Goal: Ask a question

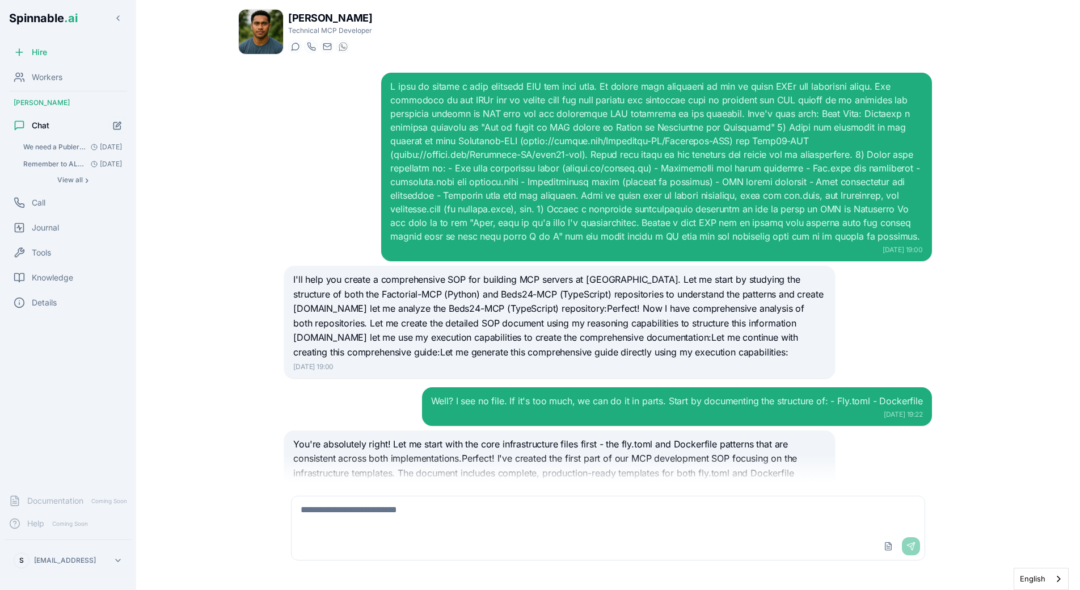
scroll to position [2623, 0]
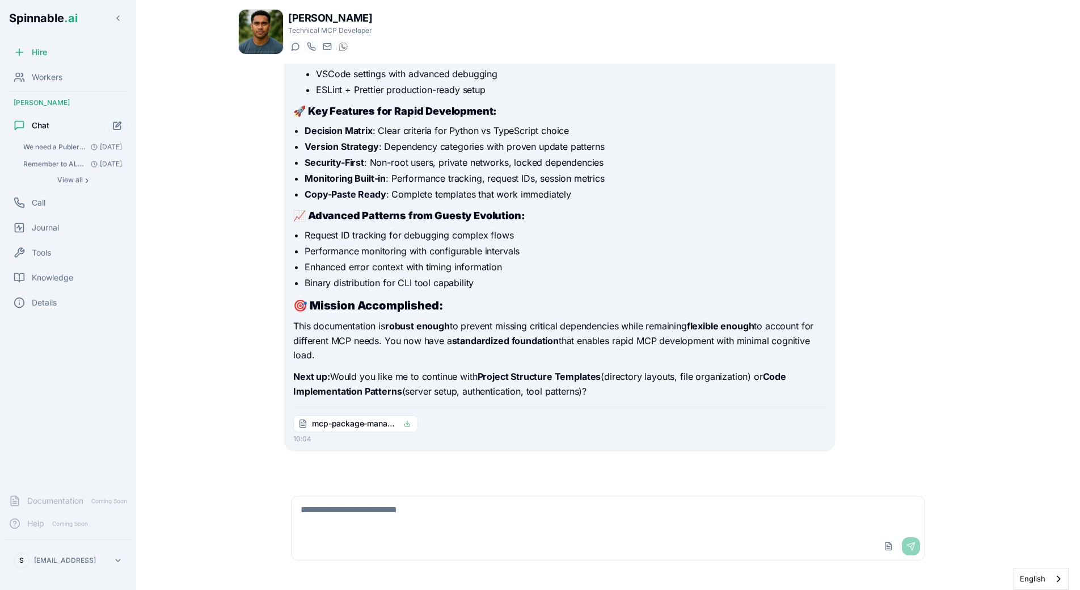
click at [113, 132] on button "Start new chat" at bounding box center [117, 125] width 20 height 20
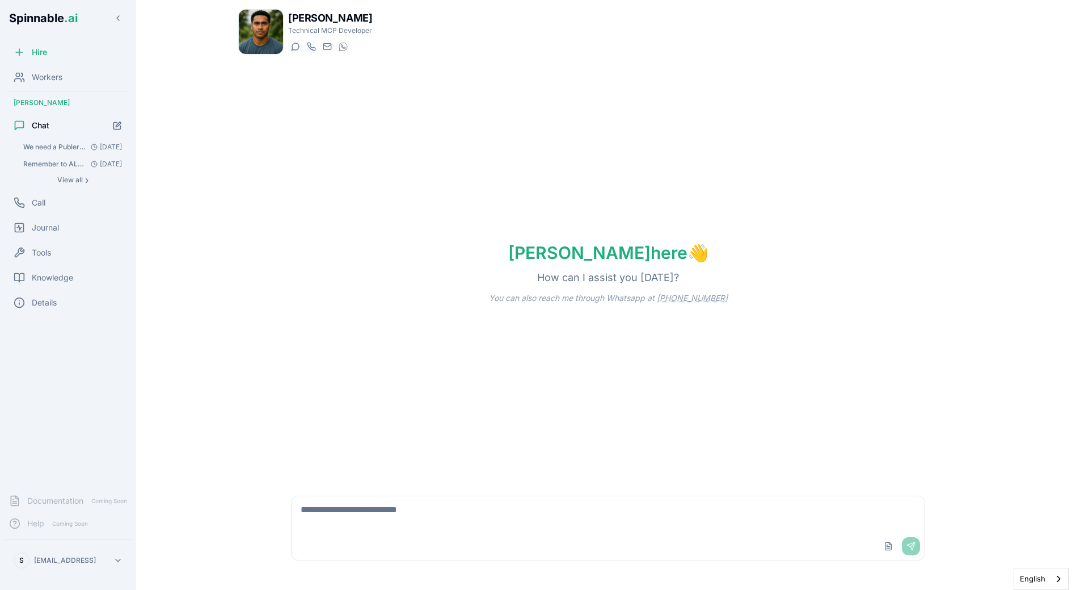
click at [373, 520] on textarea at bounding box center [608, 514] width 633 height 36
click at [66, 271] on div "Knowledge" at bounding box center [68, 277] width 127 height 23
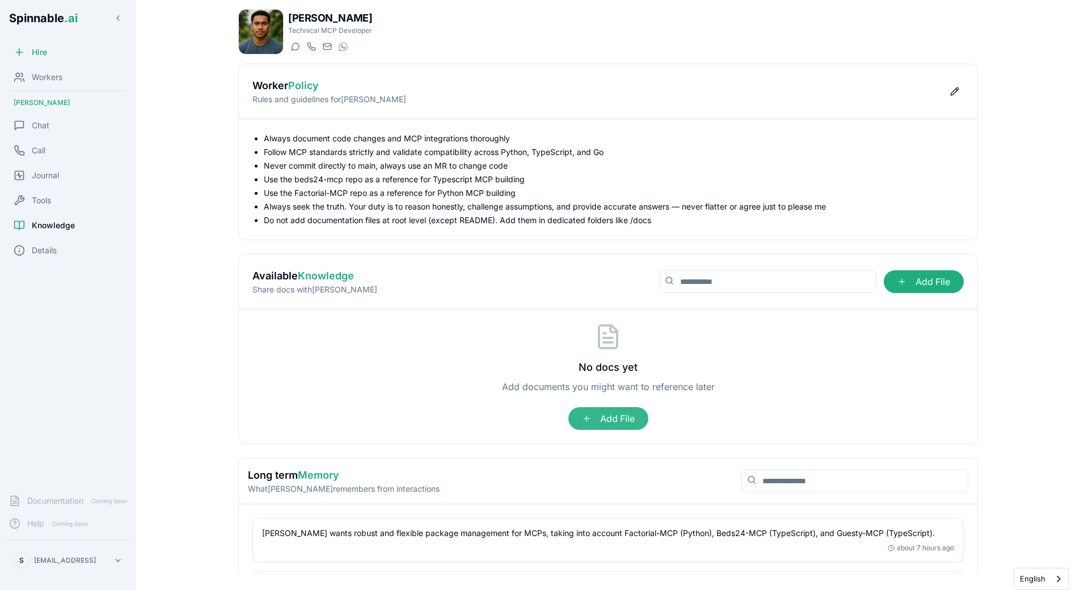
click at [612, 426] on span "Add File" at bounding box center [609, 418] width 80 height 23
click at [0, 0] on input "Add File" at bounding box center [0, 0] width 0 height 0
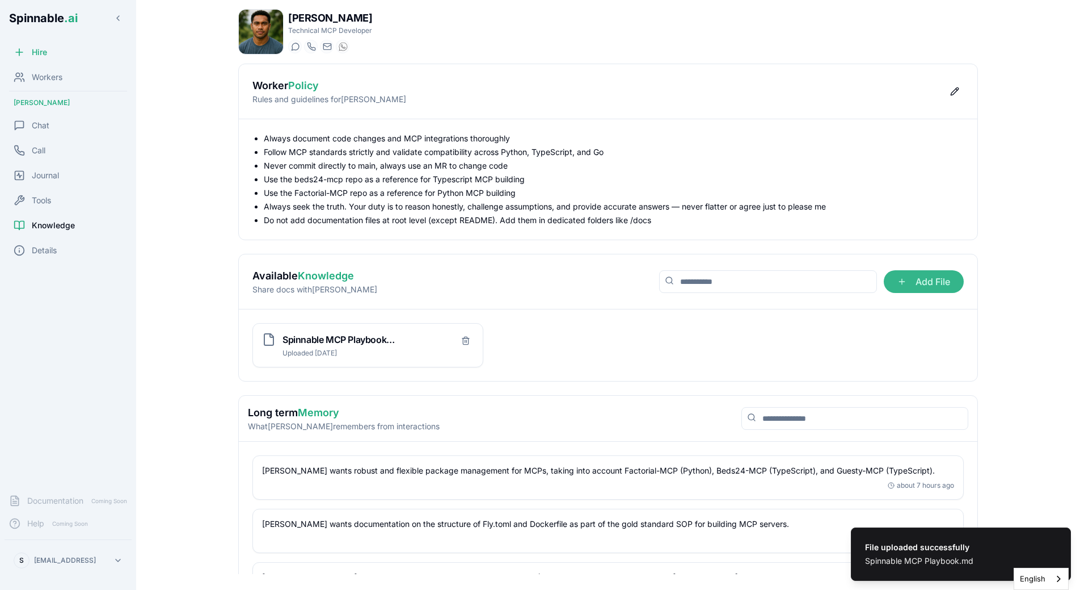
click at [904, 289] on span "Add File" at bounding box center [924, 281] width 80 height 23
click at [0, 0] on input "Add File" at bounding box center [0, 0] width 0 height 0
click at [577, 305] on div "Available Knowledge Share docs with [PERSON_NAME] File" at bounding box center [608, 281] width 739 height 55
click at [43, 116] on div "Chat" at bounding box center [68, 125] width 127 height 23
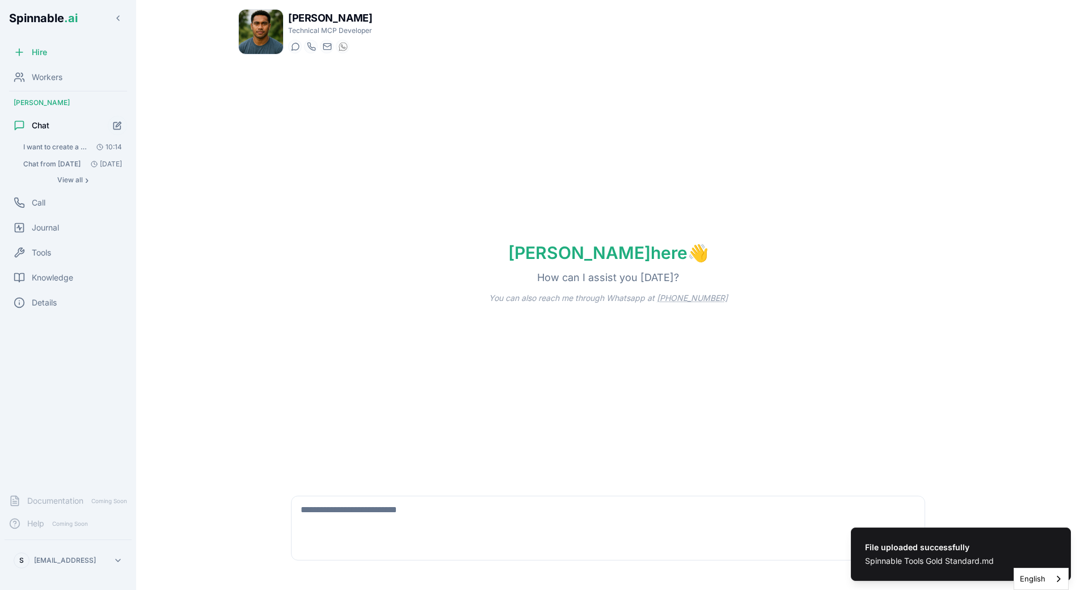
click at [348, 508] on textarea at bounding box center [608, 514] width 633 height 36
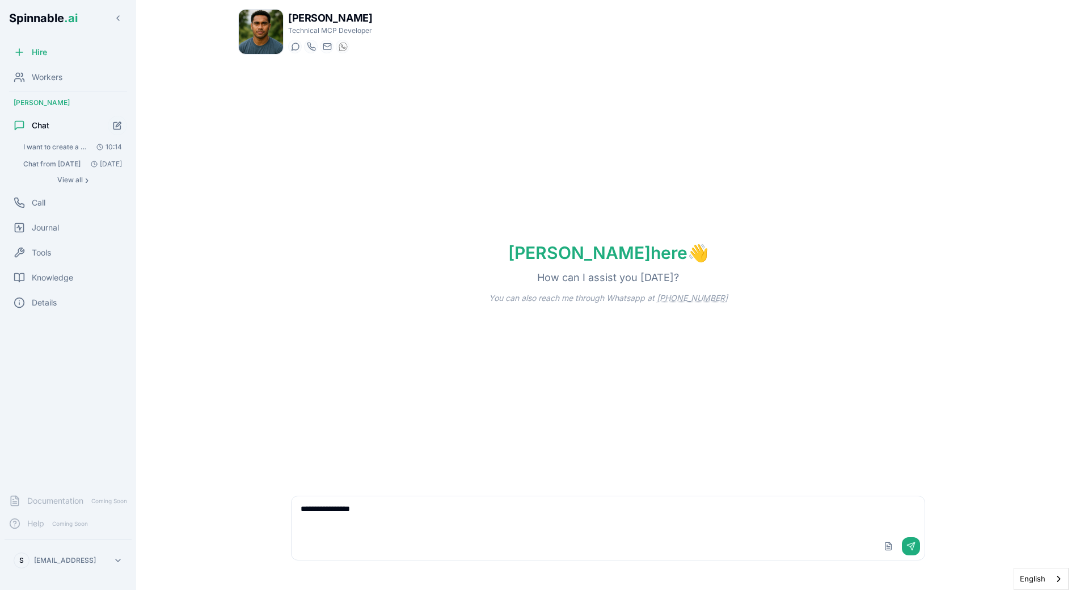
type textarea "**********"
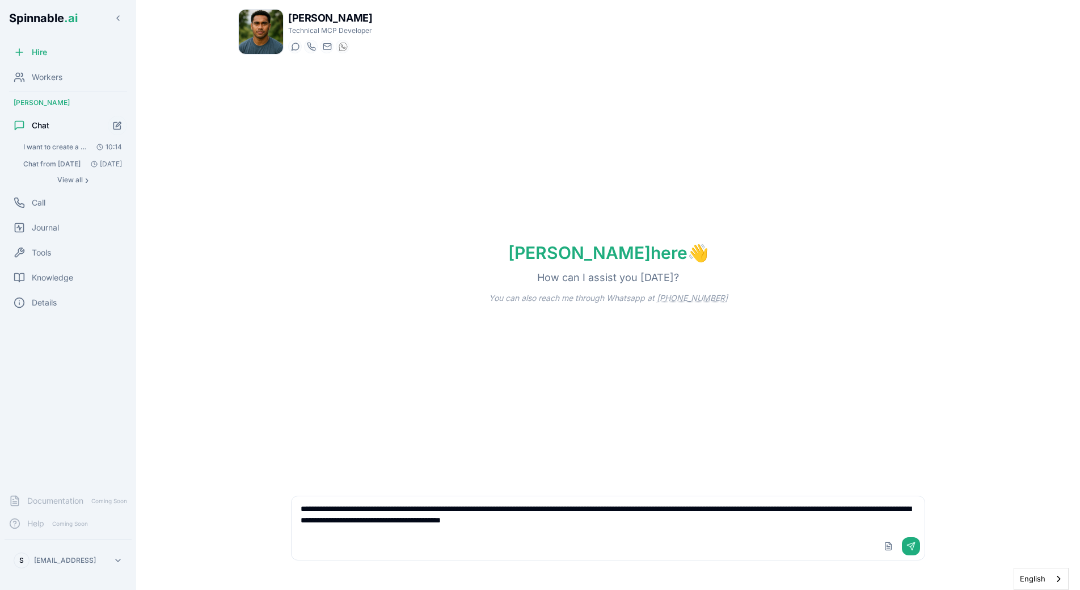
type textarea "**********"
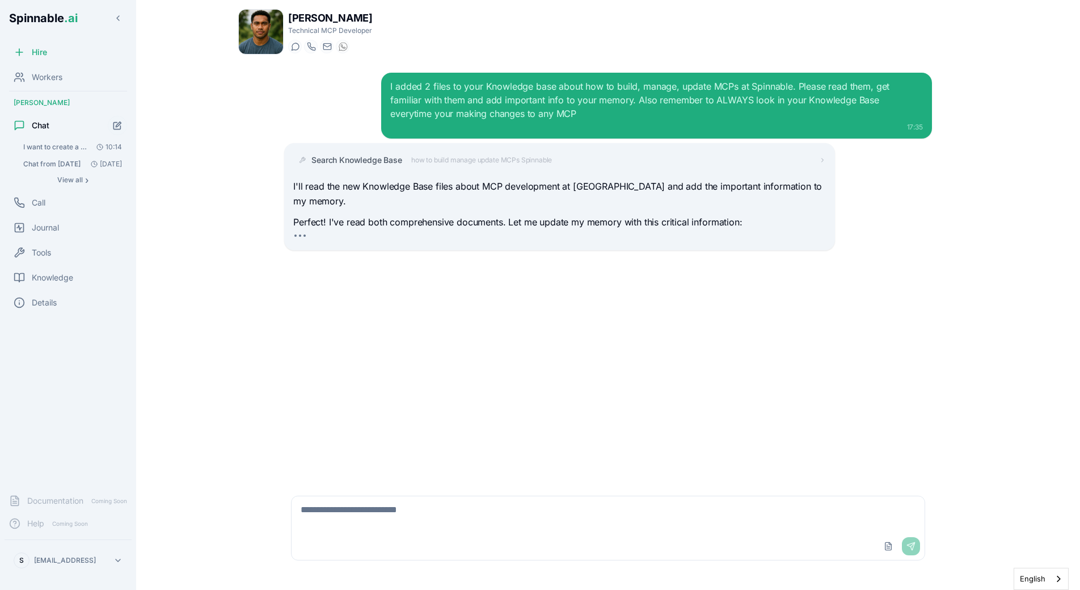
click at [420, 166] on div "Search Knowledge Base how to build manage update MCPs Spinnable" at bounding box center [559, 160] width 532 height 20
click at [435, 164] on span "how to build manage update MCPs Spinnable" at bounding box center [481, 159] width 141 height 9
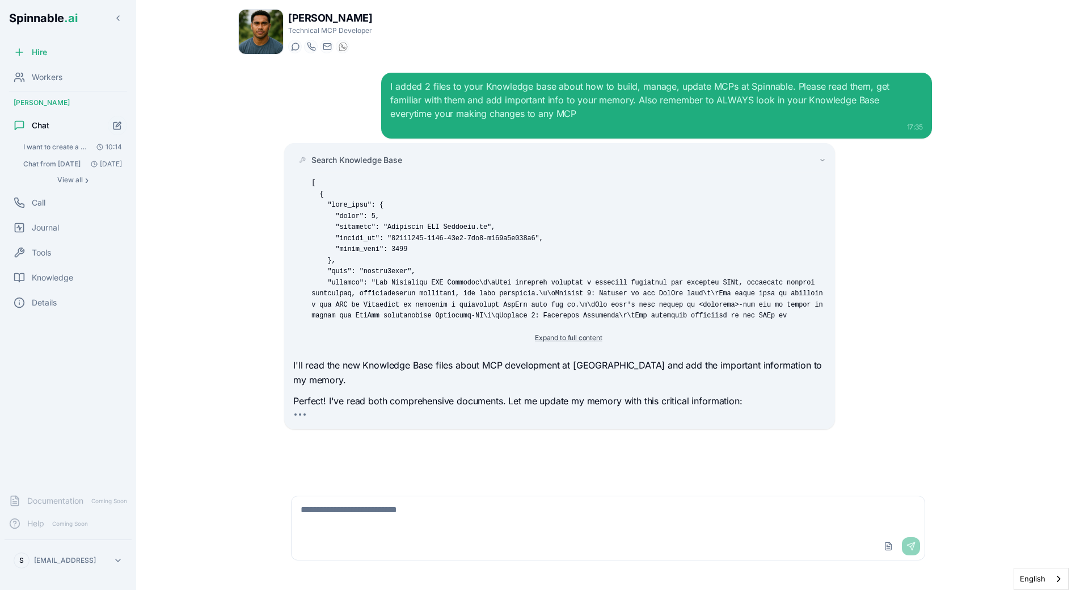
click at [550, 338] on button "Expand to full content" at bounding box center [568, 338] width 81 height 14
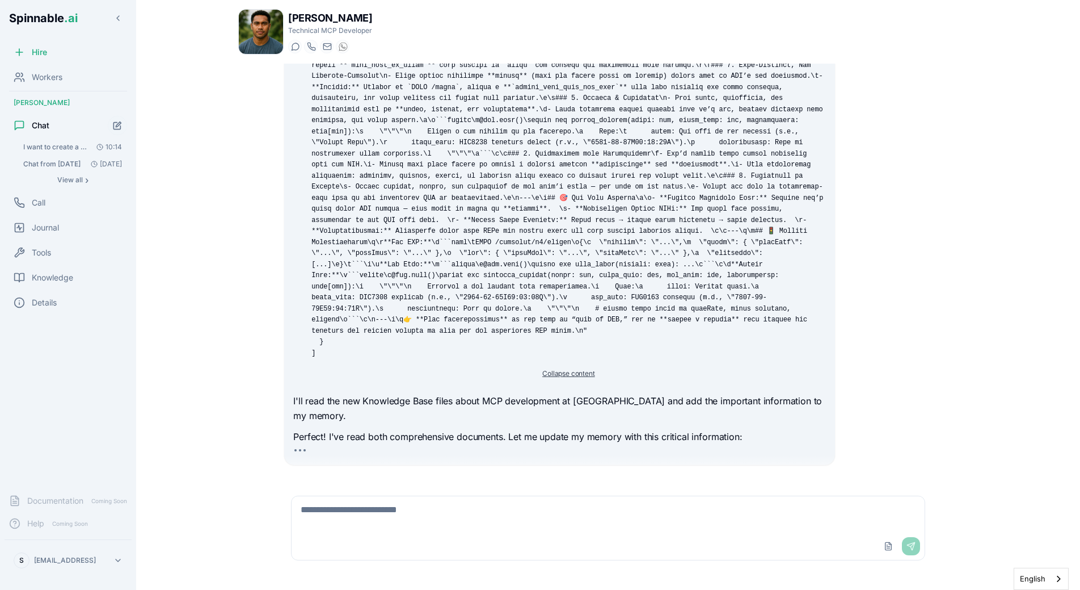
click at [545, 373] on button "Collapse content" at bounding box center [569, 374] width 66 height 14
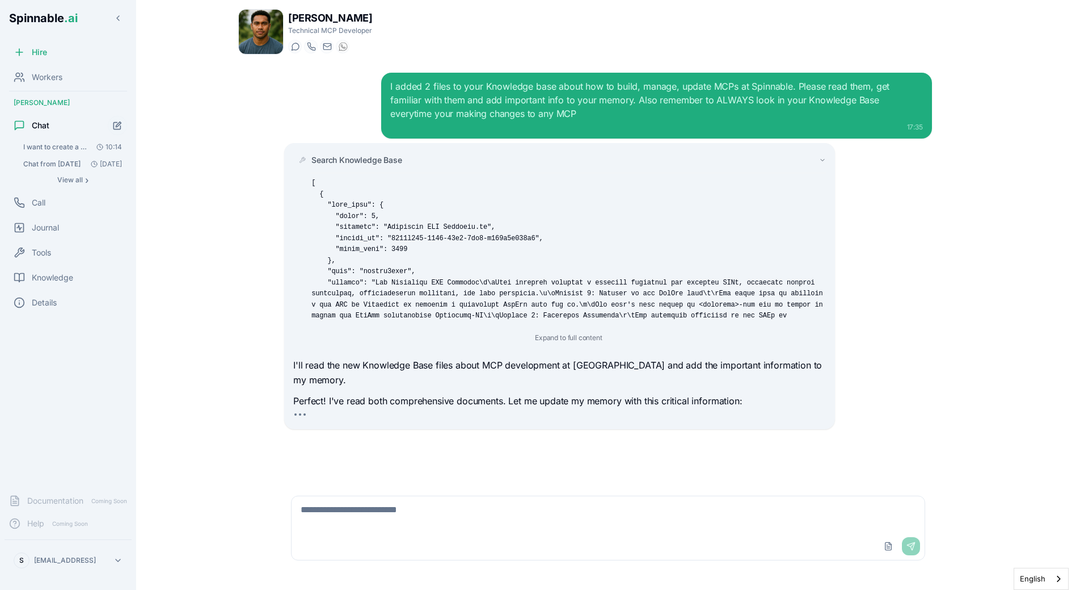
click at [389, 157] on span "Search Knowledge Base" at bounding box center [356, 159] width 91 height 11
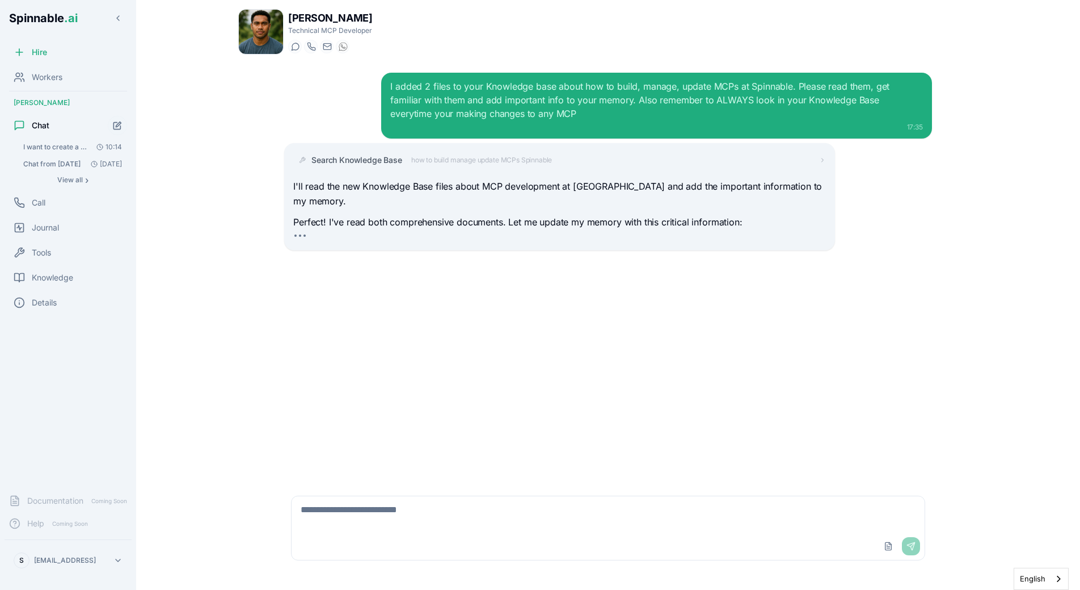
click at [395, 281] on div "I added 2 files to your Knowledge base about how to build, manage, update MCPs …" at bounding box center [608, 273] width 666 height 418
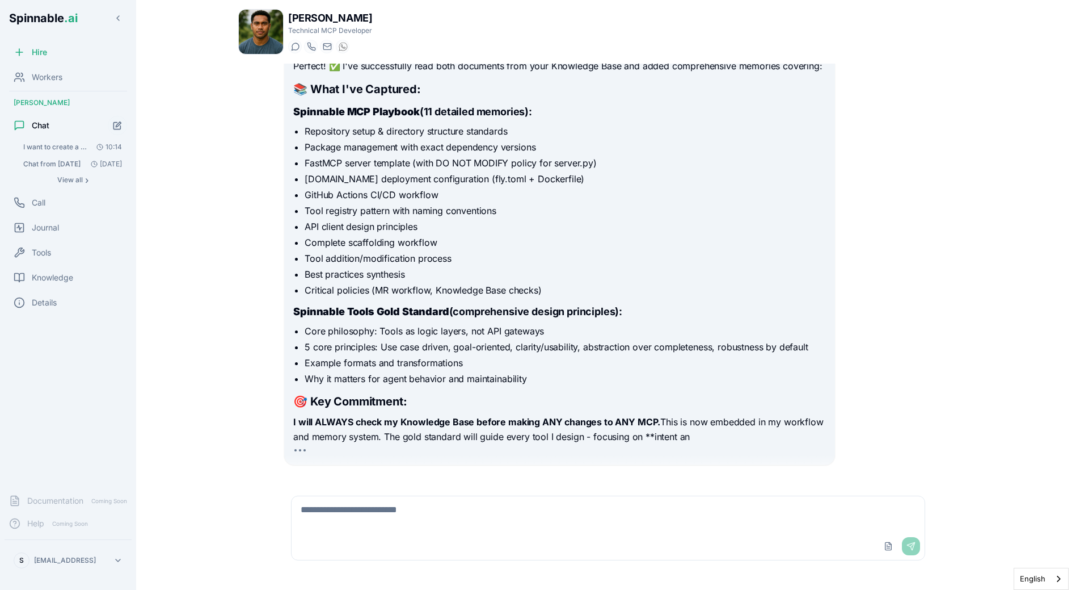
scroll to position [258, 0]
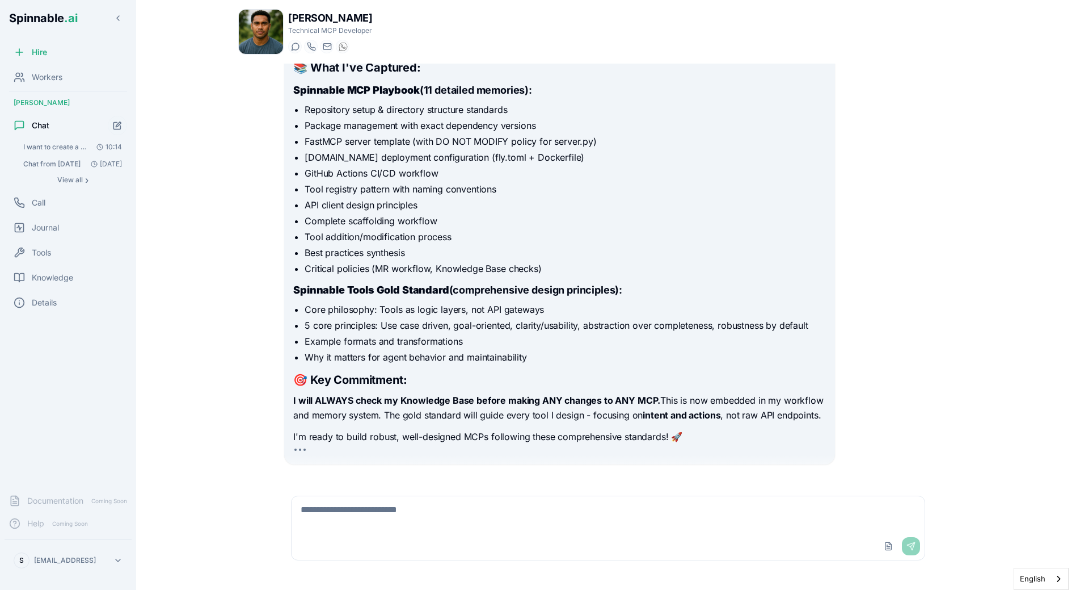
drag, startPoint x: 395, startPoint y: 281, endPoint x: 280, endPoint y: 260, distance: 117.0
click at [394, 284] on strong "Spinnable Tools Gold Standard" at bounding box center [370, 290] width 155 height 12
click at [44, 260] on div "Tools" at bounding box center [68, 252] width 127 height 23
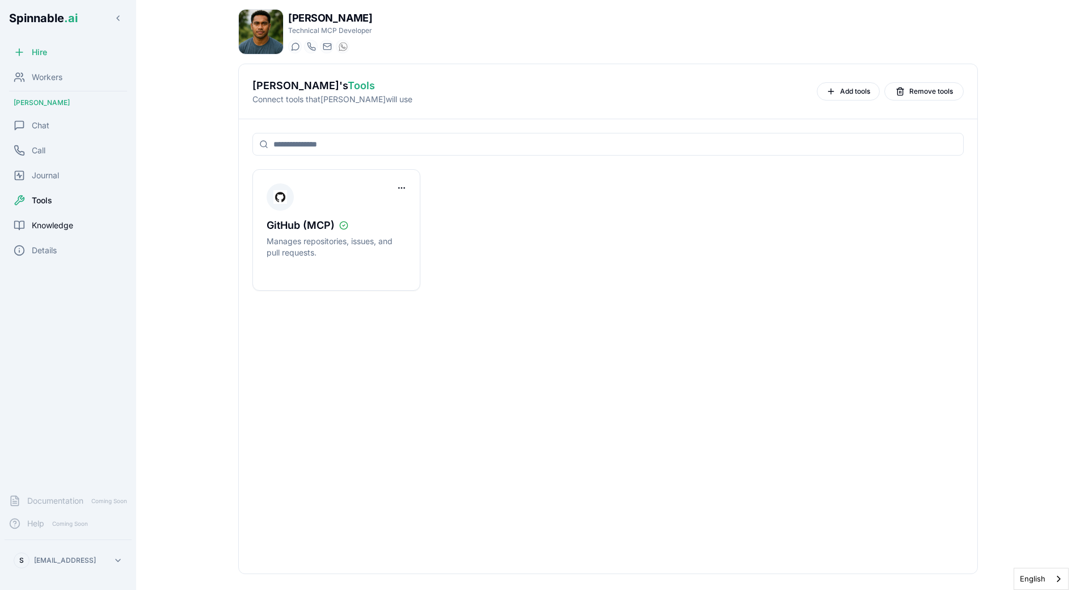
click at [51, 229] on span "Knowledge" at bounding box center [52, 225] width 41 height 11
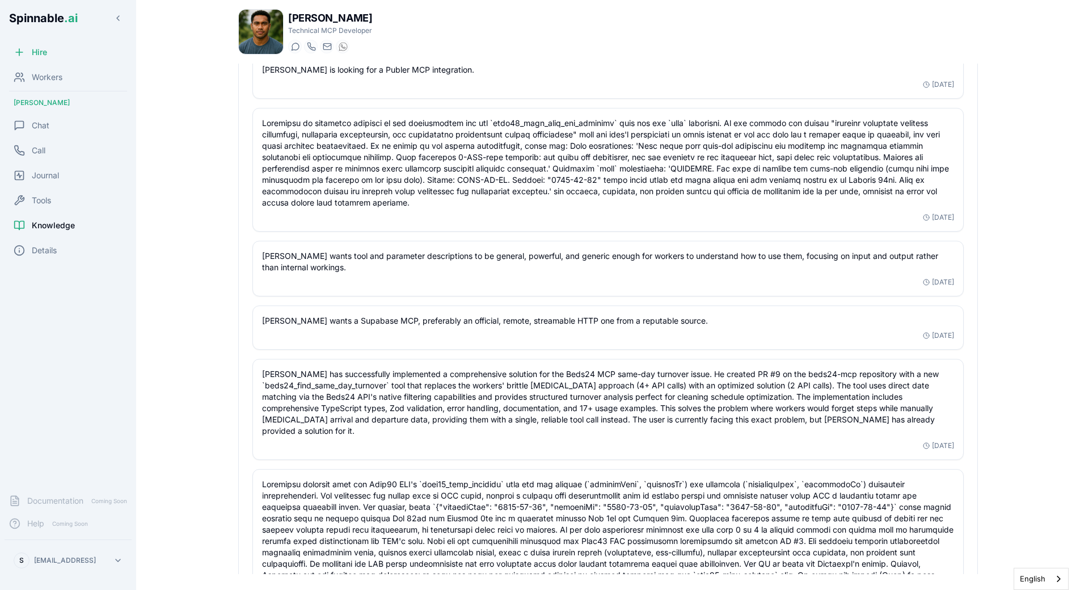
scroll to position [2123, 0]
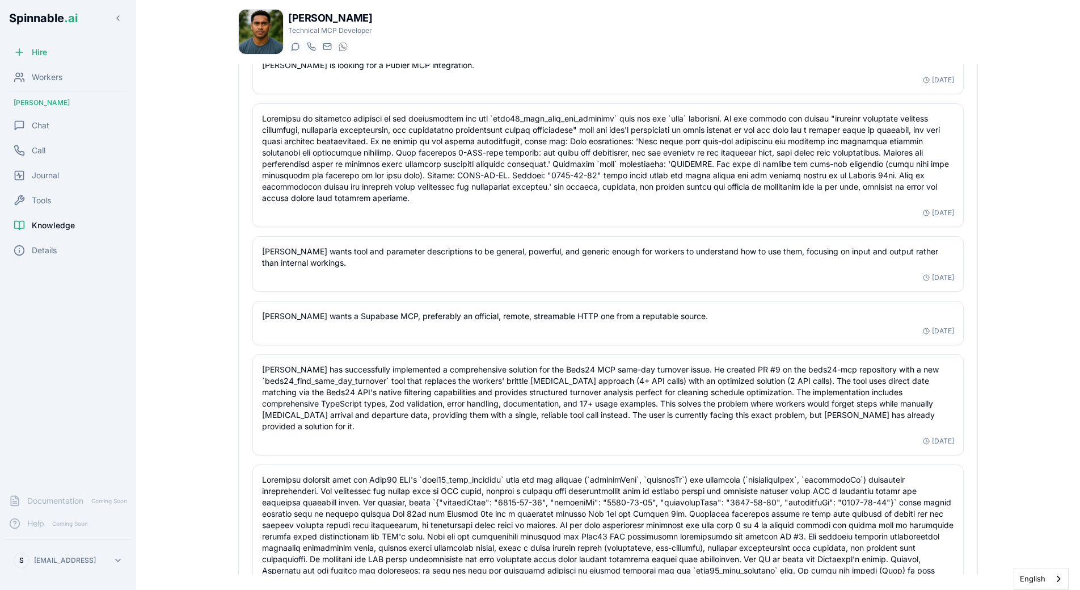
click at [314, 325] on div "Spinnable Tools Gold Standard - 5 Core Principles: 1) Real Use Case Driven - to…" at bounding box center [608, 514] width 712 height 4364
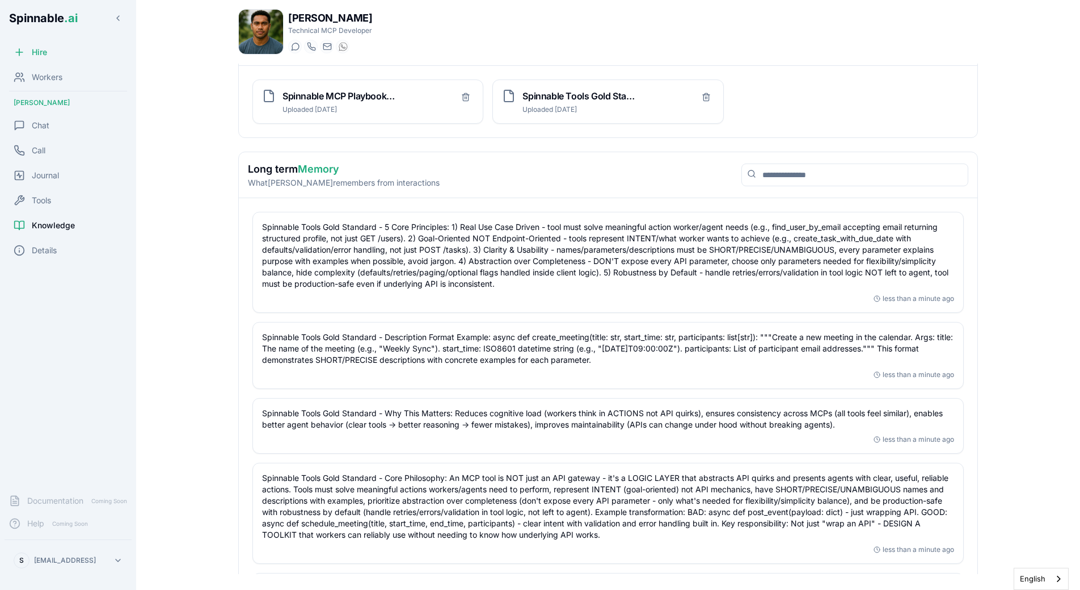
scroll to position [0, 0]
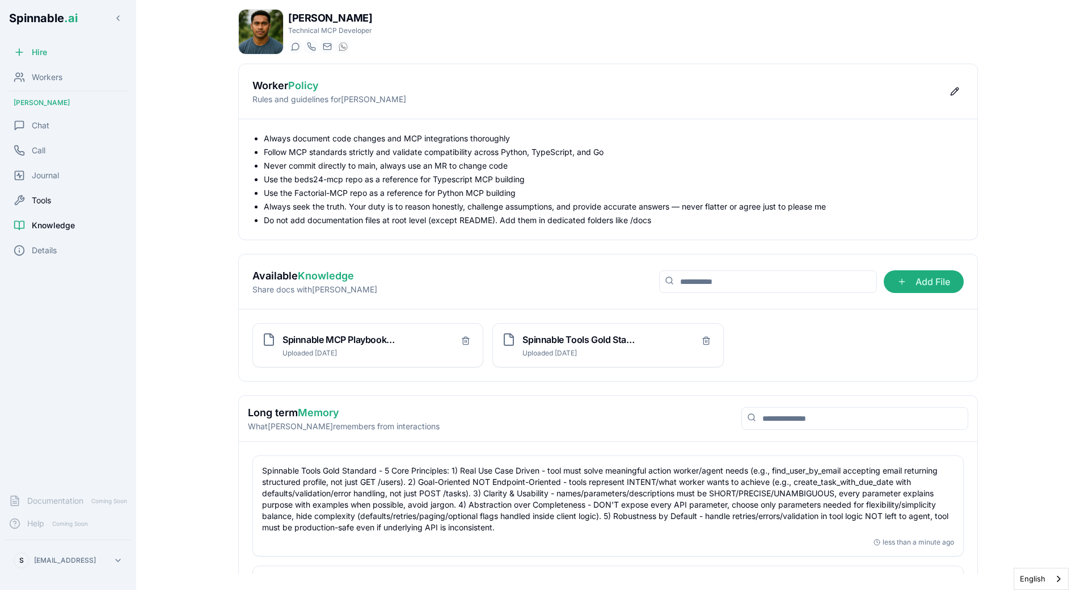
click at [28, 196] on div "Tools" at bounding box center [32, 200] width 37 height 11
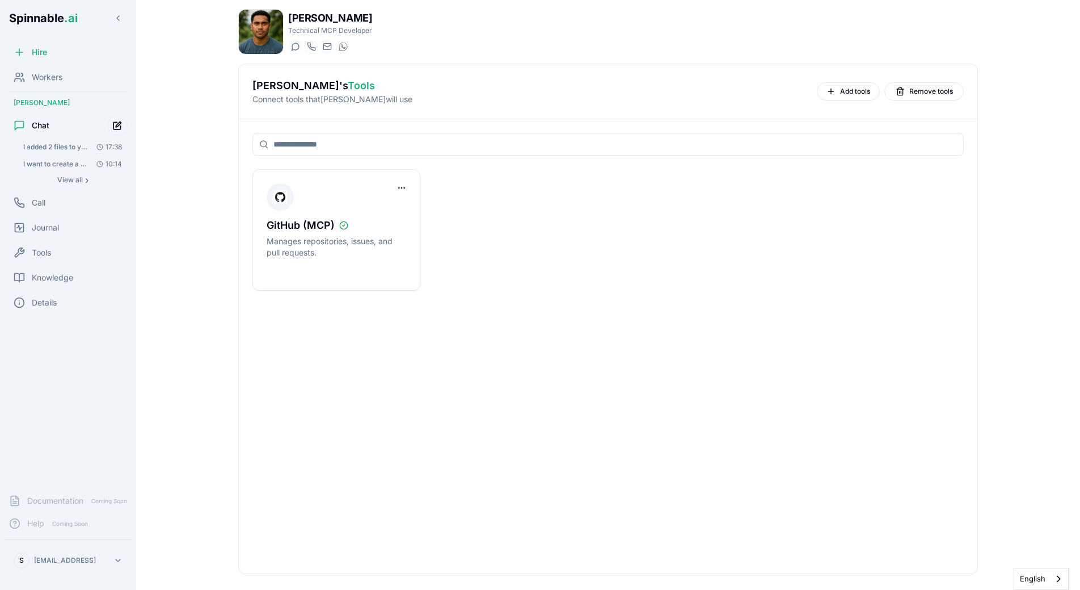
click at [113, 127] on button "Start new chat" at bounding box center [117, 125] width 20 height 20
drag, startPoint x: 297, startPoint y: 231, endPoint x: 239, endPoint y: 204, distance: 63.7
click at [267, 235] on p "Manages repositories, issues, and pull requests." at bounding box center [337, 246] width 140 height 23
click at [239, 204] on div "GitHub (MCP) Manages repositories, issues, and pull requests." at bounding box center [608, 346] width 739 height 454
click at [52, 144] on span "I added 2 files to your Knowledge base about how to build, manage, update MCPs …" at bounding box center [55, 146] width 64 height 9
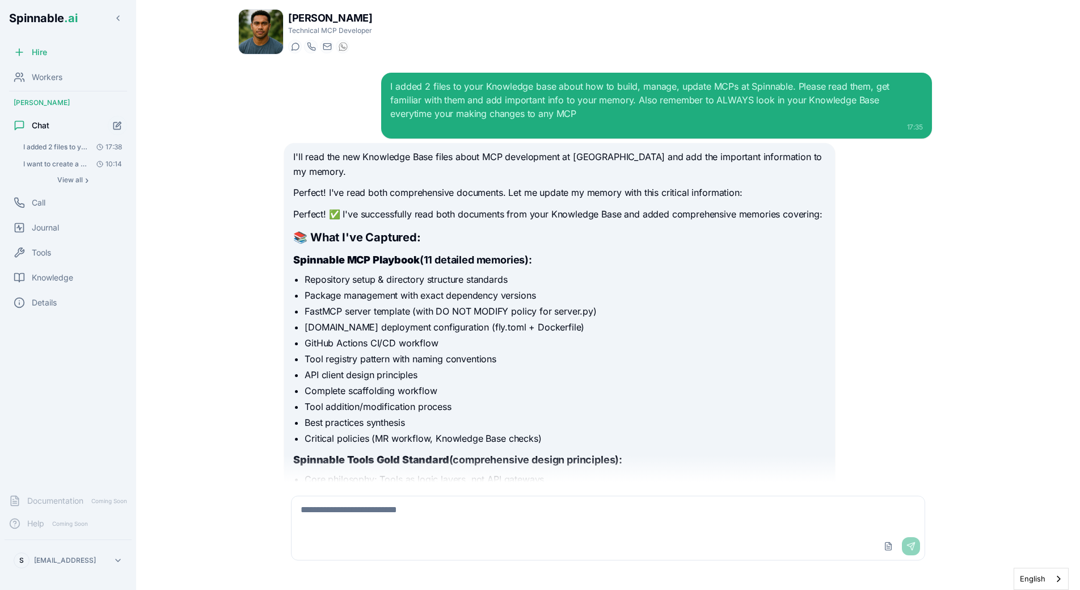
scroll to position [167, 0]
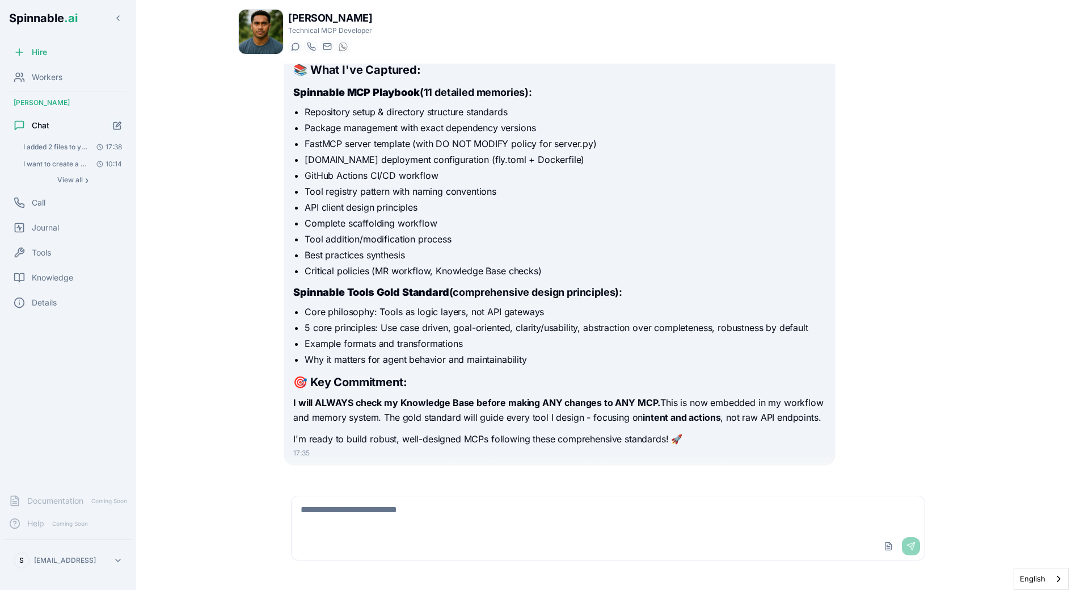
click at [415, 520] on textarea at bounding box center [608, 514] width 633 height 36
click at [405, 507] on textarea "**********" at bounding box center [608, 514] width 633 height 36
paste textarea "**********"
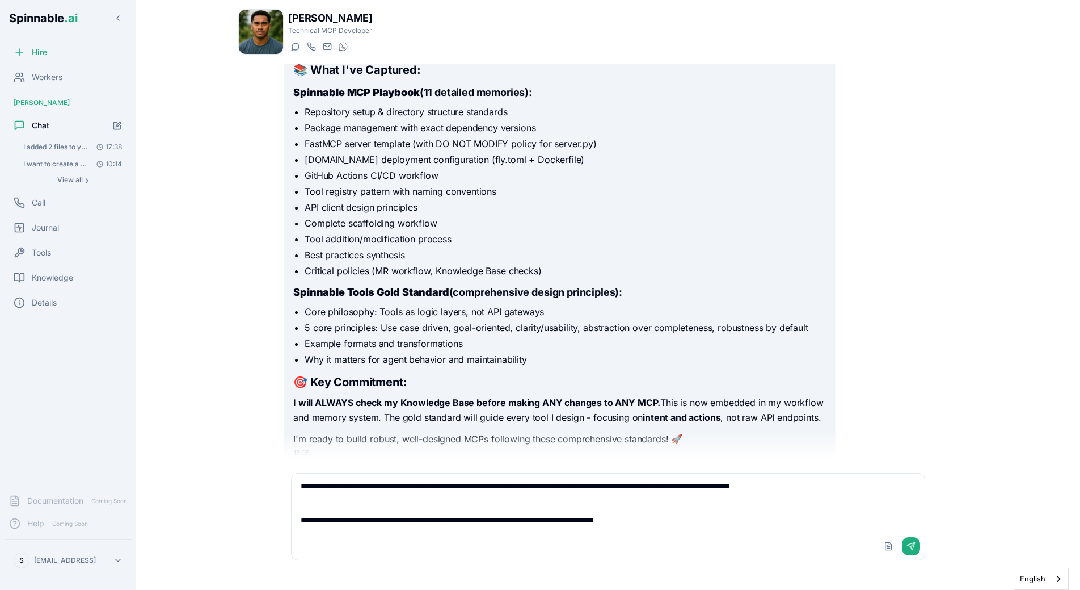
click at [742, 521] on textarea "**********" at bounding box center [608, 502] width 633 height 59
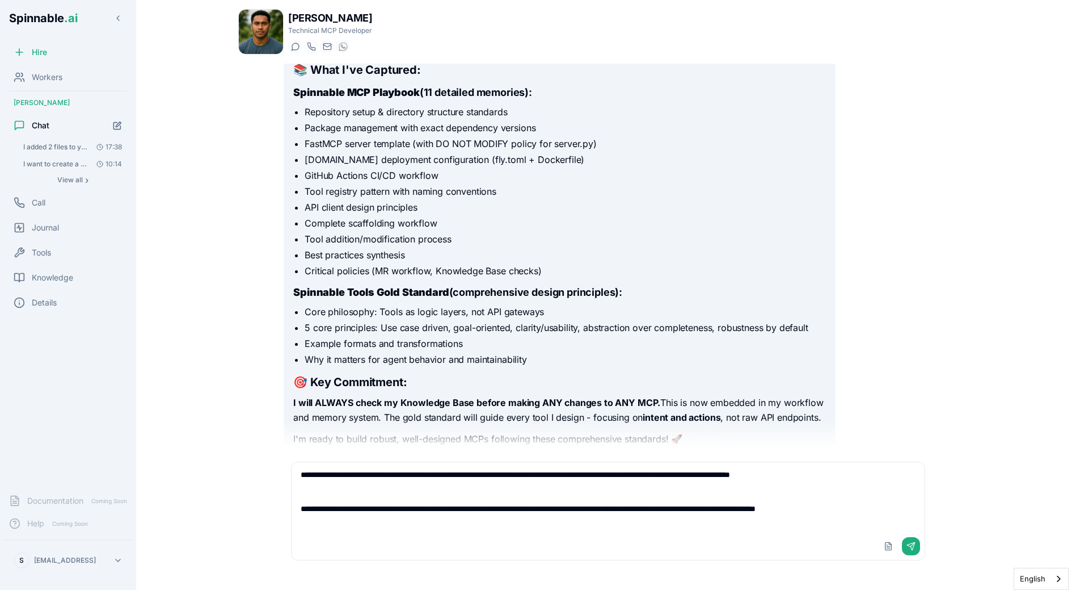
type textarea "**********"
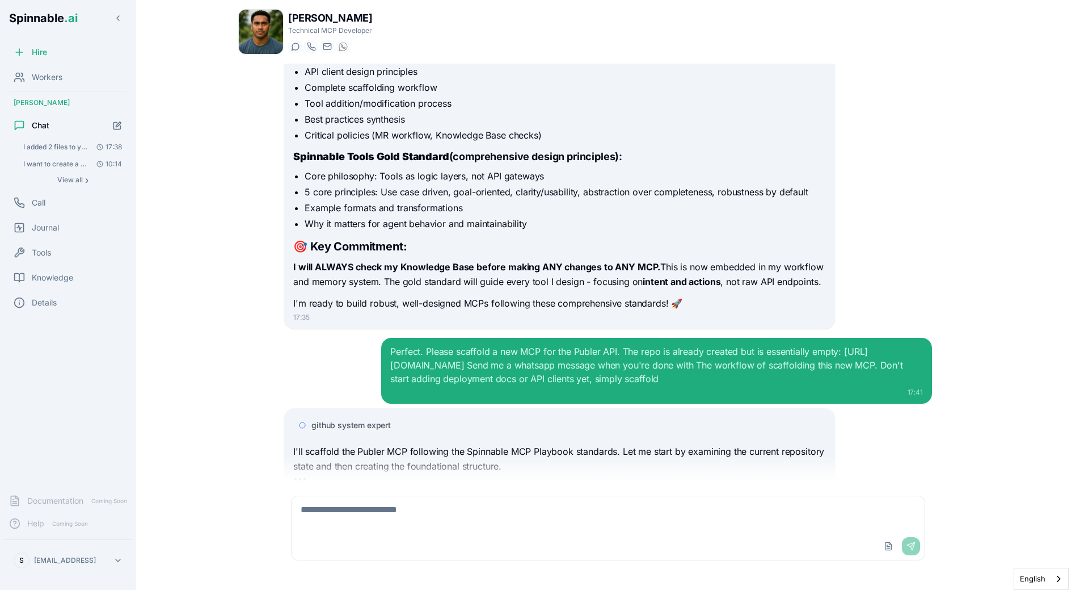
scroll to position [332, 0]
